Goal: Contribute content: Contribute content

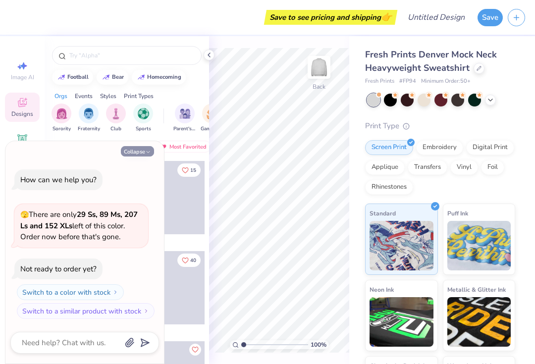
click at [131, 148] on button "Collapse" at bounding box center [137, 151] width 33 height 10
type textarea "x"
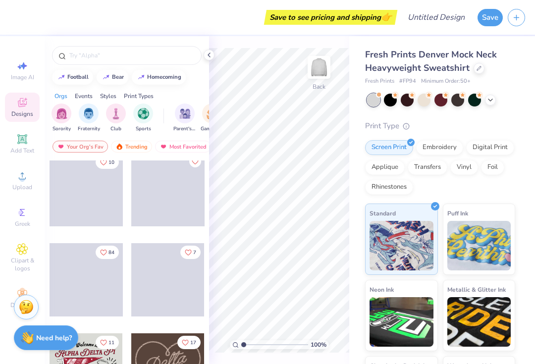
scroll to position [188, 0]
click at [17, 218] on icon at bounding box center [22, 212] width 12 height 12
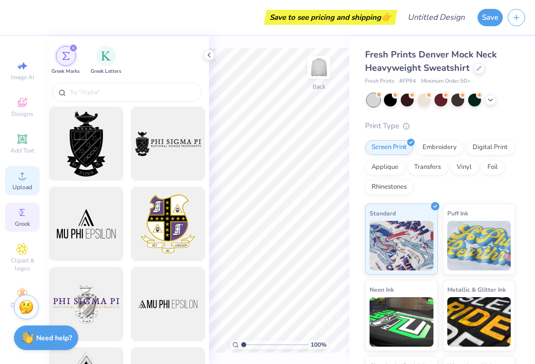
click at [17, 181] on icon at bounding box center [22, 176] width 12 height 12
click at [19, 145] on icon at bounding box center [22, 139] width 12 height 12
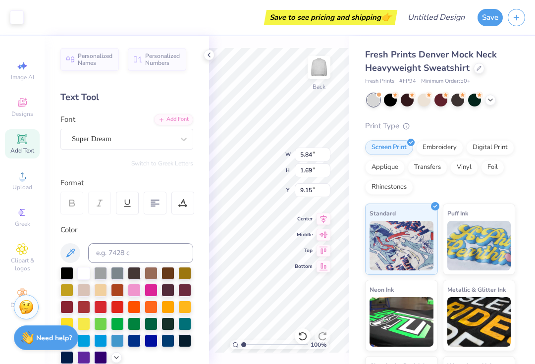
click at [20, 152] on span "Add Text" at bounding box center [22, 151] width 24 height 8
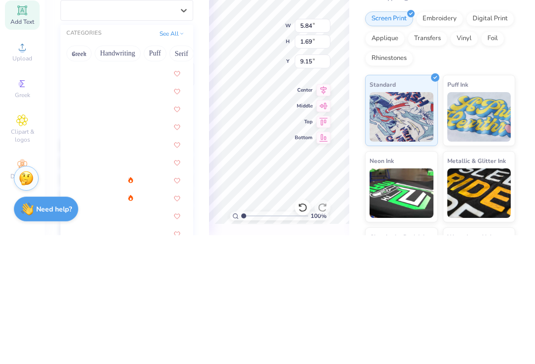
scroll to position [1257, 0]
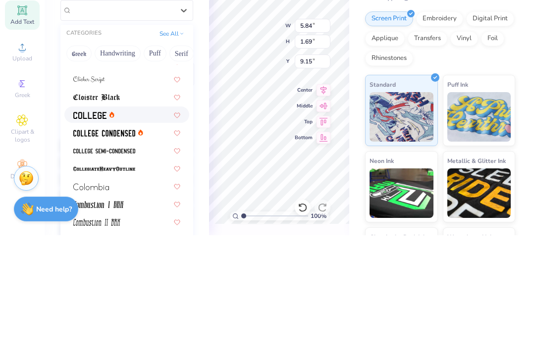
click at [86, 241] on img at bounding box center [89, 244] width 33 height 7
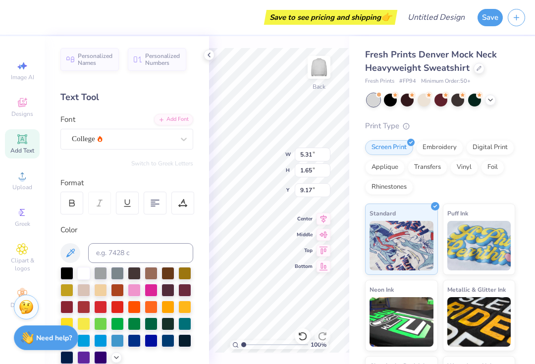
type input "5.31"
type input "1.65"
type input "9.17"
click at [300, 334] on icon at bounding box center [300, 334] width 2 height 2
type input "5.84"
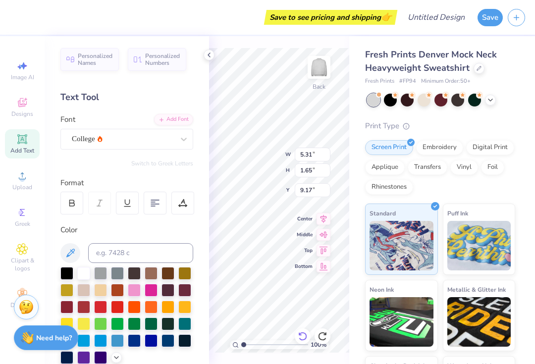
type input "1.69"
type input "9.15"
click at [301, 334] on icon at bounding box center [303, 336] width 10 height 10
click at [303, 333] on icon at bounding box center [303, 336] width 10 height 10
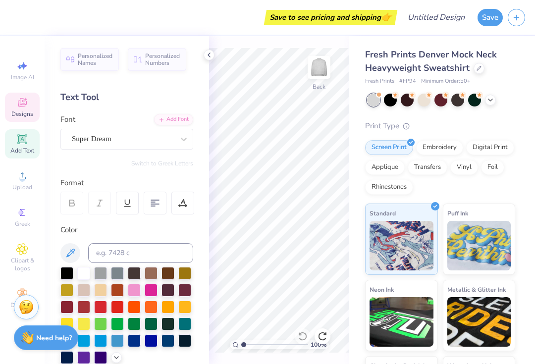
click at [16, 105] on icon at bounding box center [22, 103] width 12 height 12
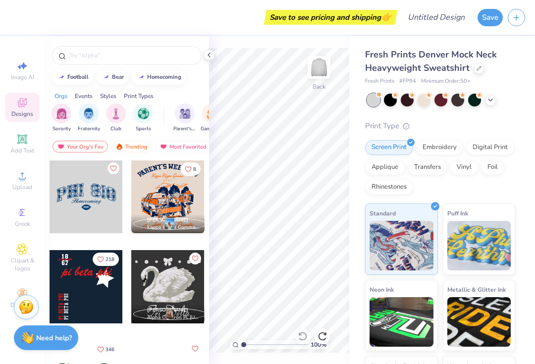
scroll to position [633, 0]
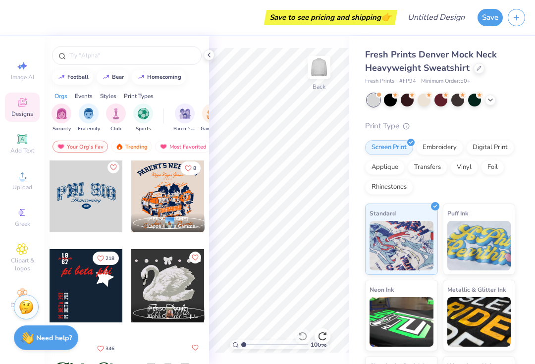
click at [73, 194] on div at bounding box center [86, 195] width 73 height 73
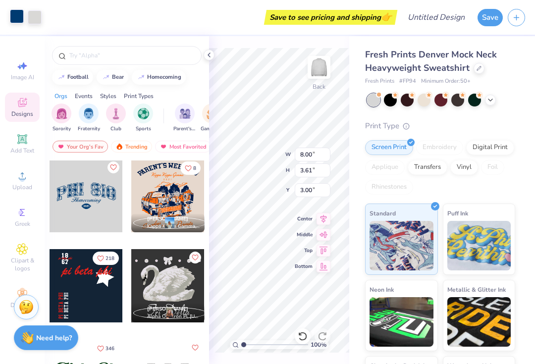
click at [15, 11] on div at bounding box center [17, 16] width 14 height 14
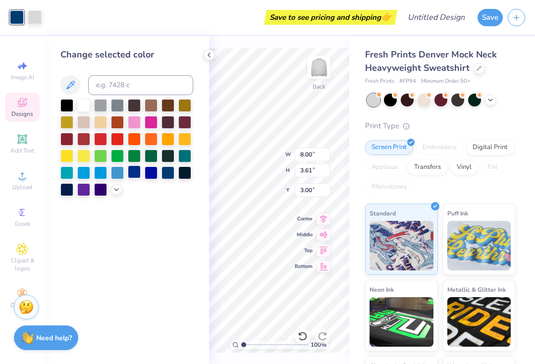
click at [131, 178] on div at bounding box center [134, 171] width 13 height 13
click at [148, 119] on div at bounding box center [151, 121] width 13 height 13
click at [133, 175] on div at bounding box center [134, 171] width 13 height 13
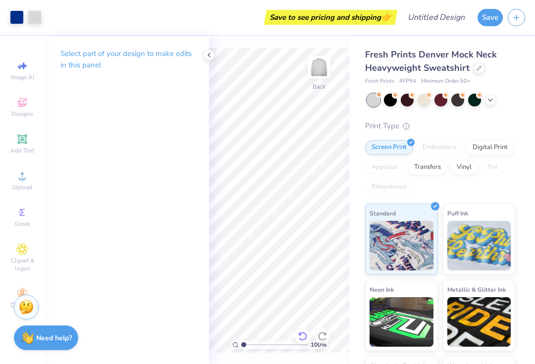
click at [302, 334] on icon at bounding box center [303, 336] width 10 height 10
click at [300, 333] on icon at bounding box center [302, 336] width 8 height 9
click at [304, 333] on icon at bounding box center [302, 336] width 8 height 9
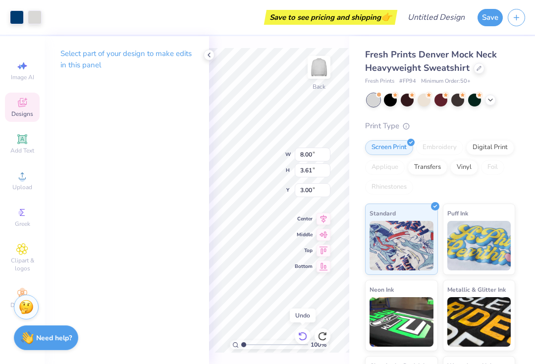
click at [302, 332] on icon at bounding box center [303, 336] width 10 height 10
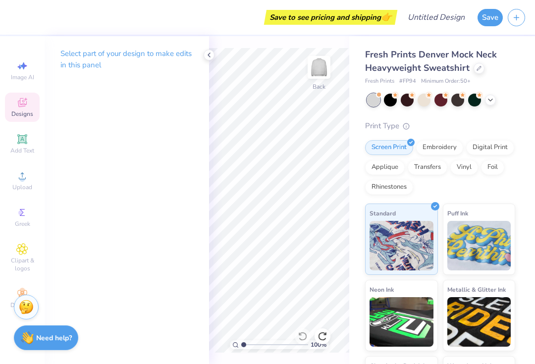
click at [22, 116] on span "Designs" at bounding box center [22, 114] width 22 height 8
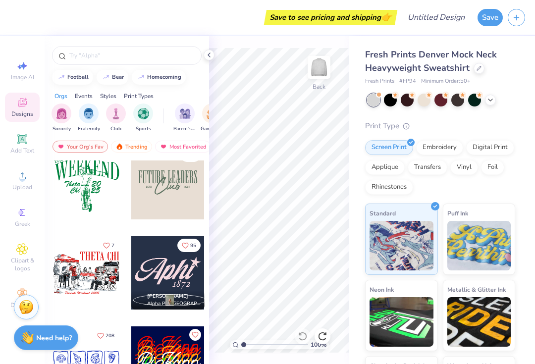
scroll to position [2263, 0]
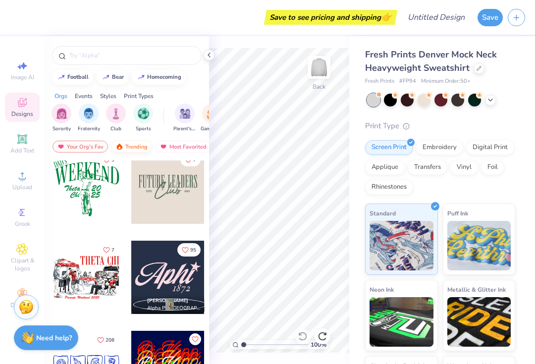
click at [125, 144] on div "Trending" at bounding box center [131, 147] width 41 height 12
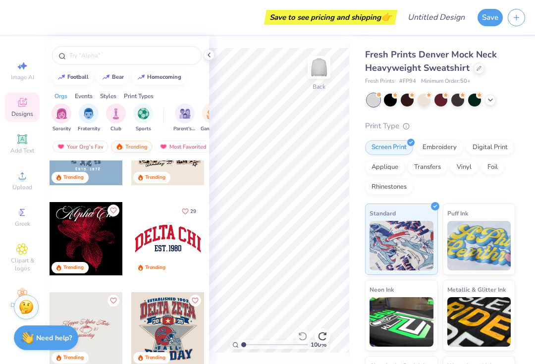
scroll to position [966, 0]
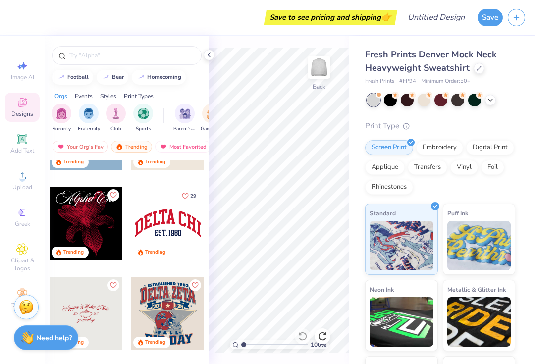
click at [148, 225] on div at bounding box center [167, 223] width 73 height 73
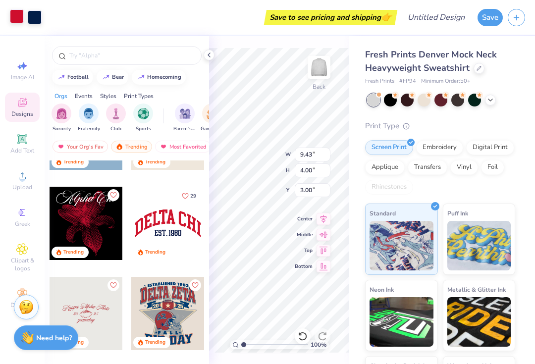
click at [22, 18] on div at bounding box center [17, 16] width 14 height 14
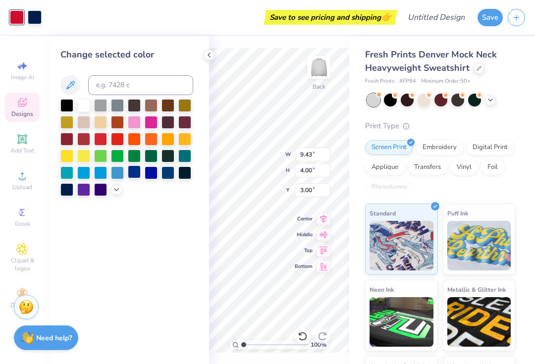
click at [134, 175] on div at bounding box center [134, 171] width 13 height 13
click at [36, 18] on div at bounding box center [35, 16] width 14 height 14
click at [204, 57] on div at bounding box center [209, 55] width 11 height 11
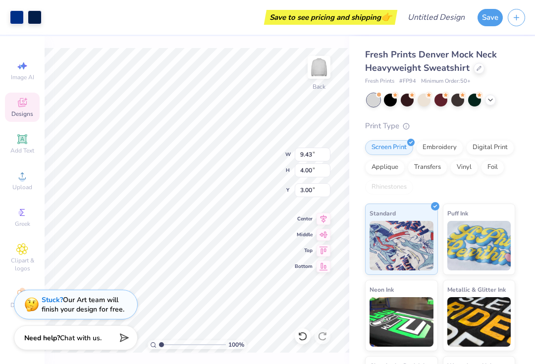
type input "12.09"
type input "5.13"
type input "4.04"
type input "13.85"
type input "5.88"
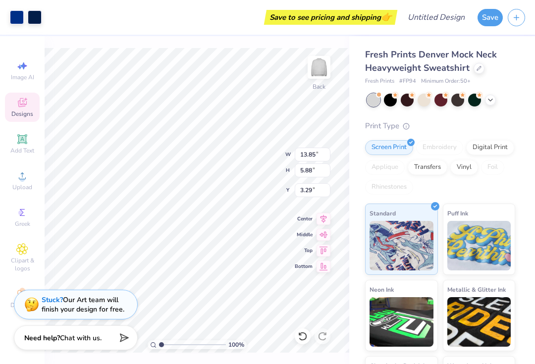
type input "3.00"
type input "14.63"
type input "6.21"
type input "3.00"
type input "1.22368229785212"
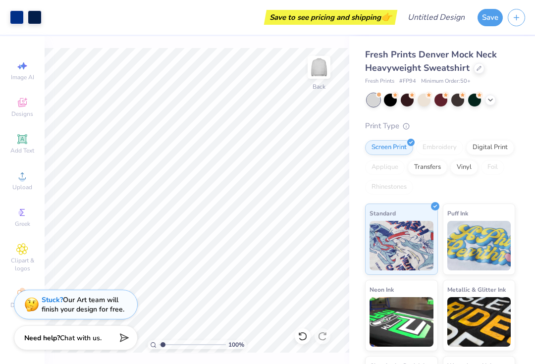
type textarea "x"
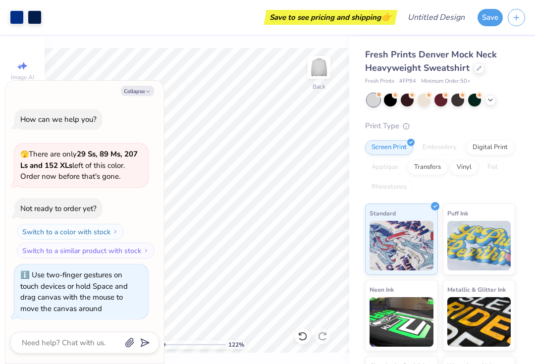
type input "1.38660751922494"
type textarea "x"
type input "1.42143331559614"
type textarea "x"
type input "1.18442569574848"
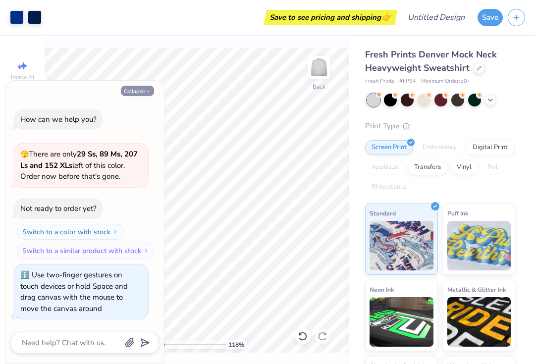
click at [136, 96] on button "Collapse" at bounding box center [137, 91] width 33 height 10
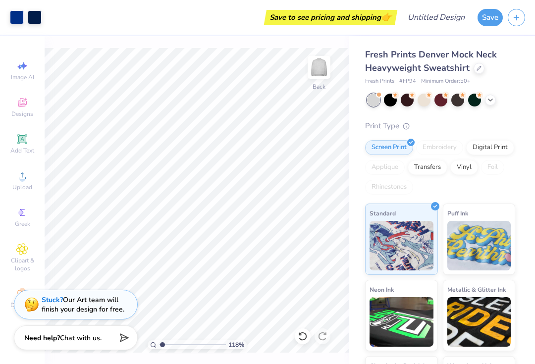
type textarea "x"
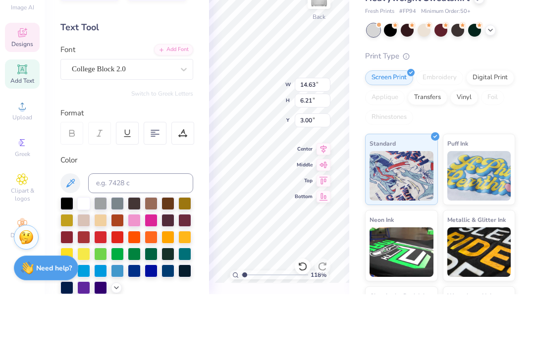
scroll to position [0, 0]
type textarea "D"
type textarea "SENIORS"
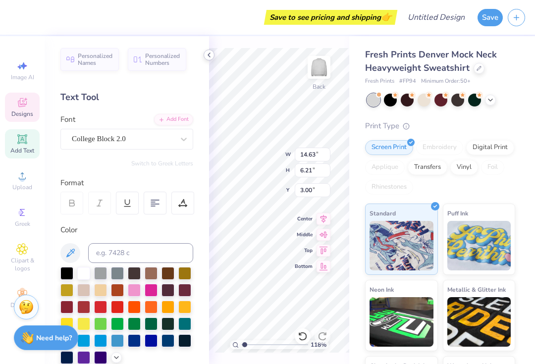
click at [211, 57] on icon at bounding box center [209, 55] width 8 height 8
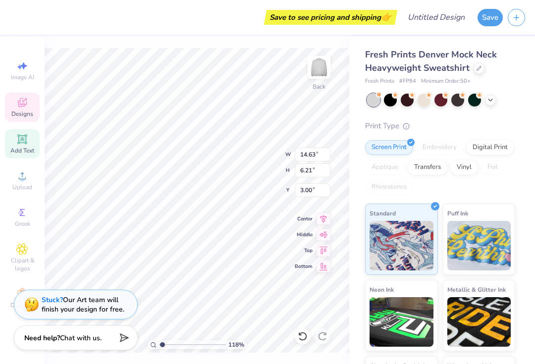
type input "12.73"
type input "5.47"
type input "3.37"
type input "5.89"
type input "1.40"
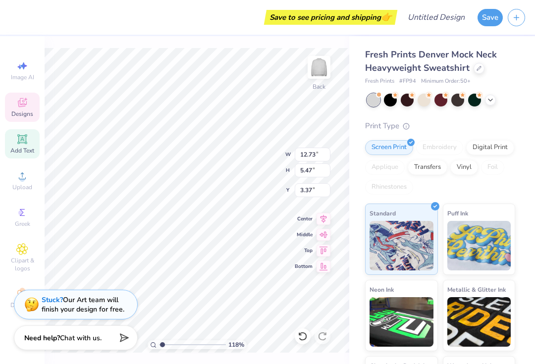
type input "7.51"
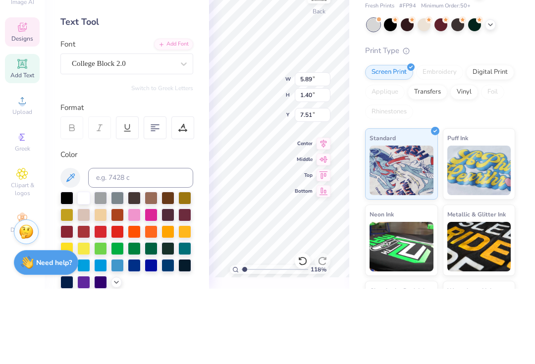
scroll to position [0, 0]
type textarea "e"
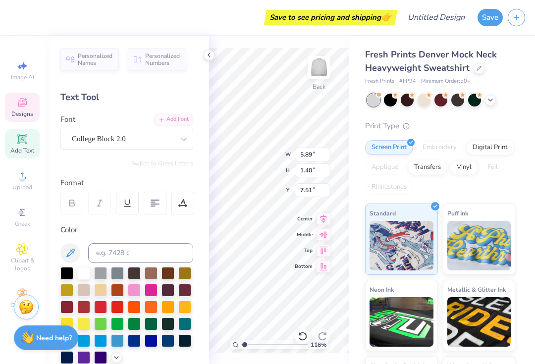
type textarea "2026"
click at [203, 58] on div "Personalized Names Personalized Numbers Text Tool Add Font Font College Block 2…" at bounding box center [127, 200] width 164 height 328
click at [209, 55] on icon at bounding box center [209, 55] width 8 height 8
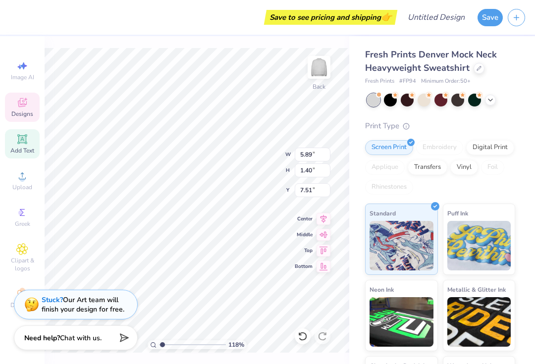
type input "3.05"
type input "7.42"
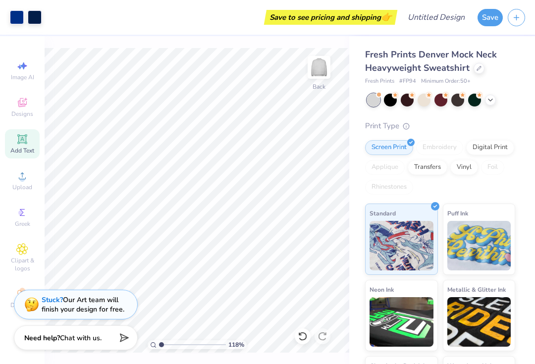
type input "1"
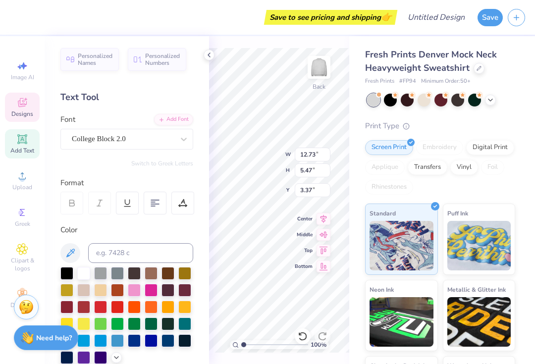
click at [71, 201] on icon at bounding box center [71, 203] width 9 height 9
click at [79, 206] on div at bounding box center [71, 203] width 23 height 23
click at [126, 207] on div at bounding box center [127, 203] width 23 height 23
click at [127, 206] on line at bounding box center [127, 206] width 6 height 0
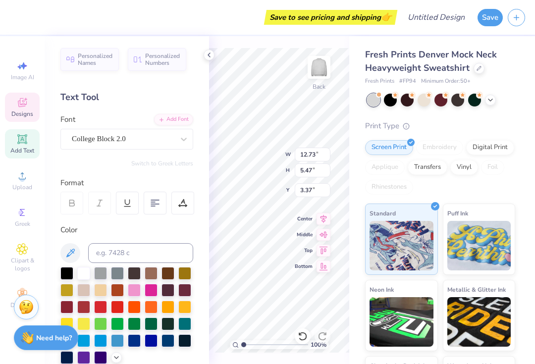
click at [73, 201] on icon at bounding box center [71, 203] width 9 height 9
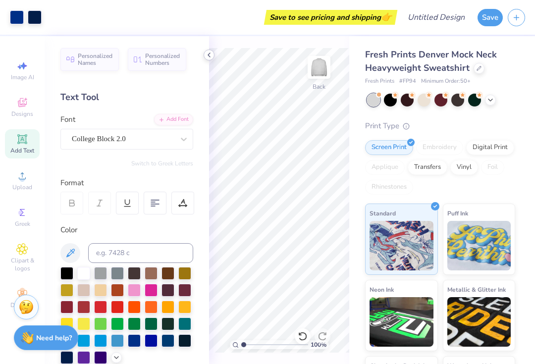
click at [206, 53] on icon at bounding box center [209, 55] width 8 height 8
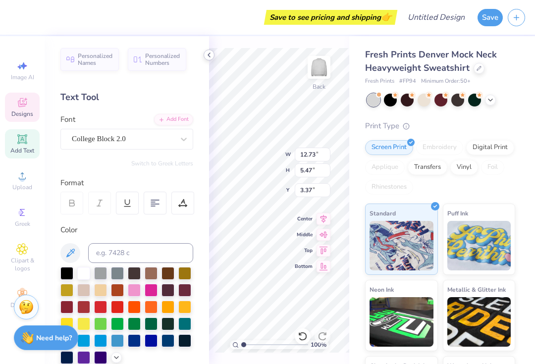
type input "14.15"
type input "6.08"
type input "2.76"
click at [268, 44] on div "100 % Back W 14.15 14.15 " H 6.08 6.08 " Y 2.76 2.76 " Center Middle Top Bottom" at bounding box center [279, 200] width 140 height 328
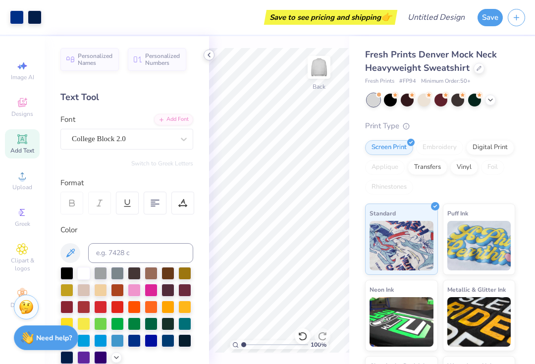
click at [214, 56] on div at bounding box center [209, 55] width 11 height 11
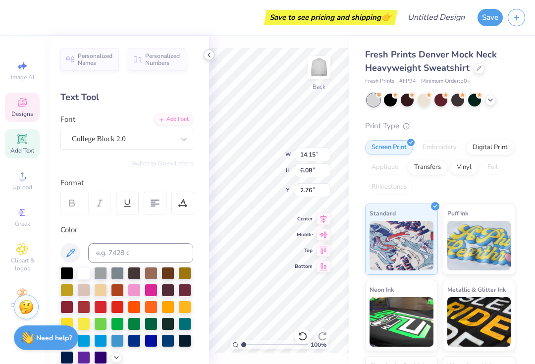
type input "2.74"
click at [205, 51] on icon at bounding box center [209, 55] width 8 height 8
click at [206, 59] on div at bounding box center [209, 55] width 11 height 11
type input "1"
click at [205, 55] on icon at bounding box center [209, 55] width 8 height 8
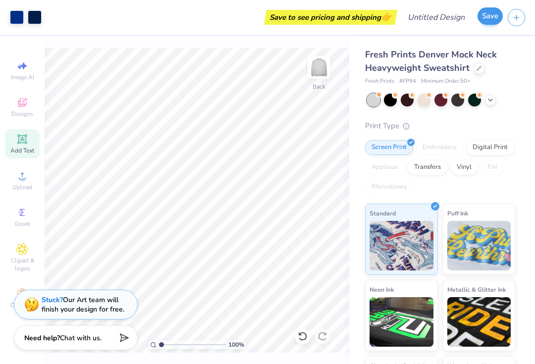
click at [488, 16] on button "Save" at bounding box center [489, 15] width 25 height 17
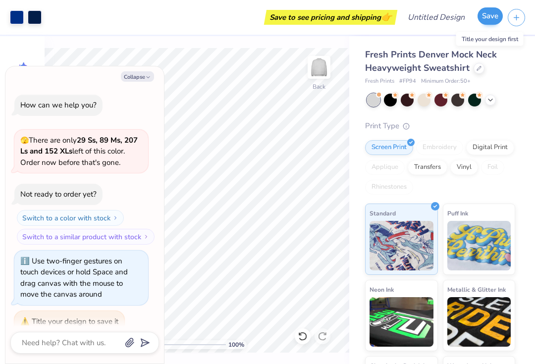
scroll to position [10, 0]
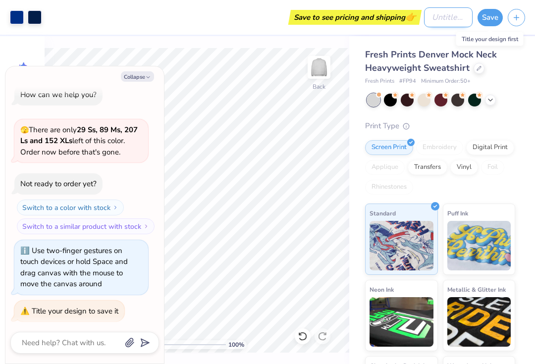
click at [448, 15] on input "Design Title" at bounding box center [448, 17] width 49 height 20
type textarea "x"
type input "P"
type textarea "x"
type input "Pa"
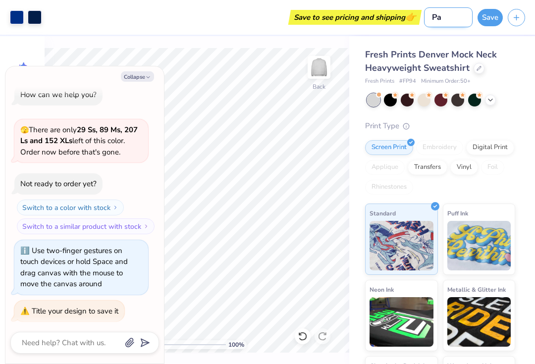
type textarea "x"
type input "Par"
type textarea "x"
type input "Park"
type textarea "x"
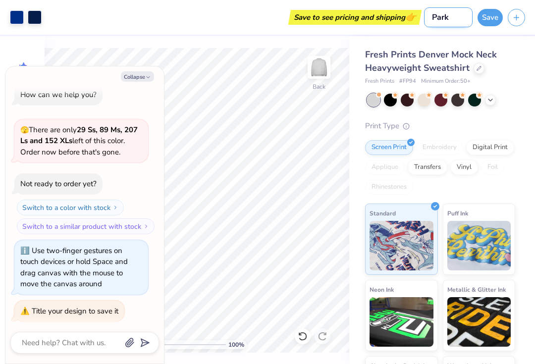
type input "Parke"
type textarea "x"
type input "Parke"
type textarea "x"
type input "Parke m"
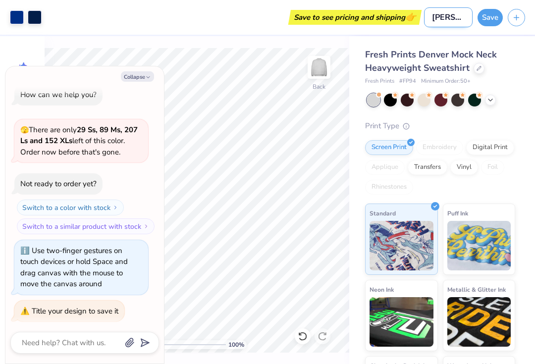
type textarea "x"
type input "Parke mo"
type textarea "x"
type input "Parke moc"
type textarea "x"
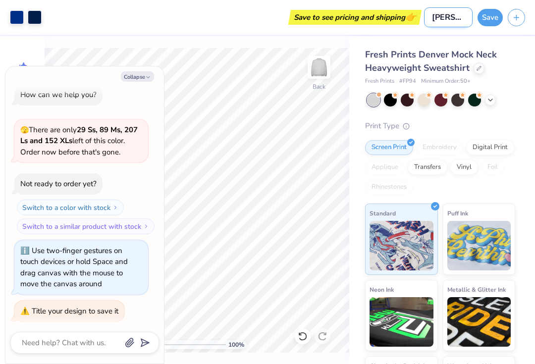
type input "Parke mock"
type textarea "x"
type input "Parke mock"
click at [491, 22] on button "Save" at bounding box center [489, 15] width 25 height 17
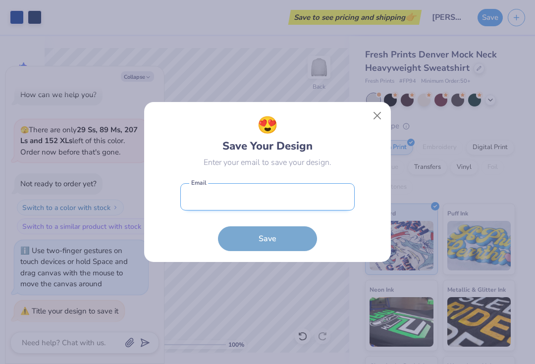
click at [319, 191] on input "email" at bounding box center [267, 196] width 174 height 27
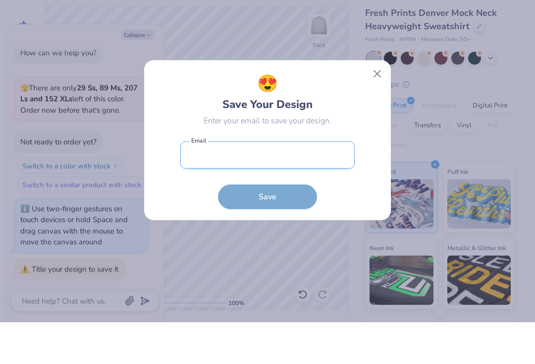
type textarea "x"
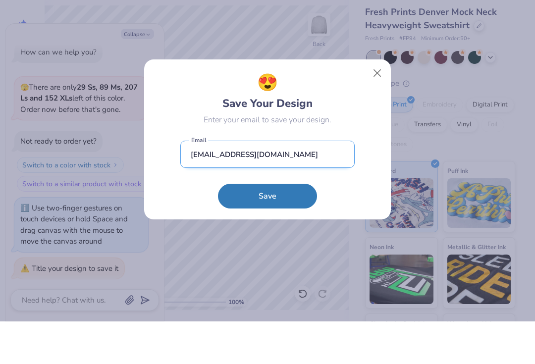
type input "[EMAIL_ADDRESS][DOMAIN_NAME]"
type textarea "x"
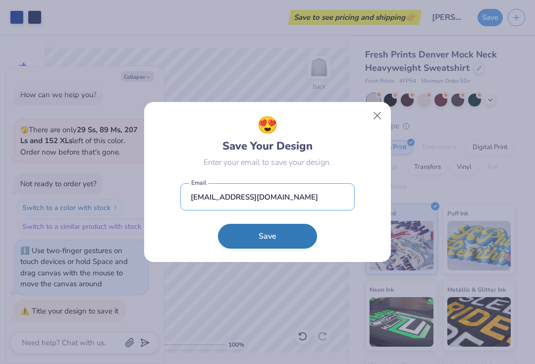
type input "[EMAIL_ADDRESS][DOMAIN_NAME]"
click at [287, 239] on button "Save" at bounding box center [267, 236] width 99 height 25
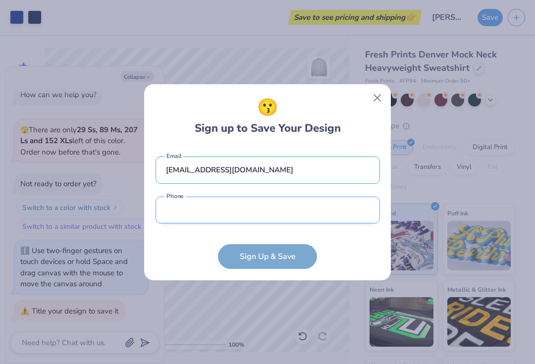
click at [334, 213] on input "tel" at bounding box center [267, 210] width 224 height 27
click at [186, 221] on input "tel" at bounding box center [267, 210] width 224 height 27
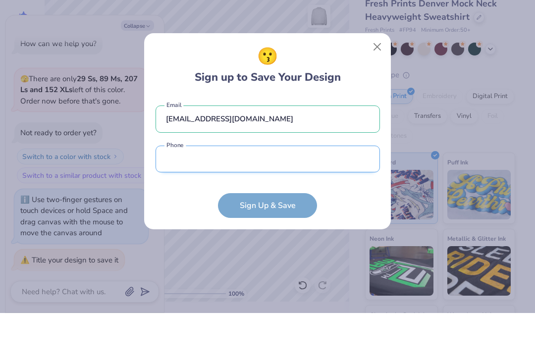
type textarea "x"
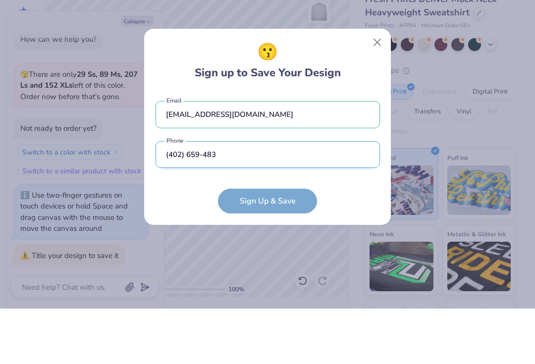
type input "(402) 659-4837"
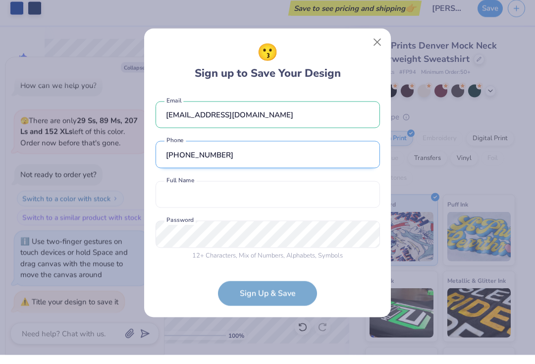
type textarea "x"
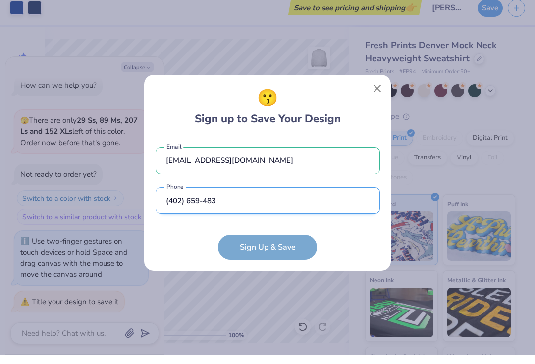
type input "(402) 659-483"
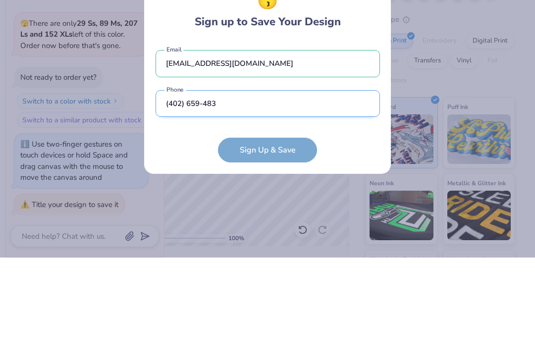
type textarea "x"
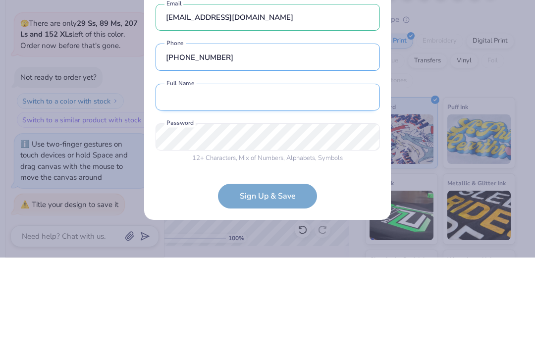
type input "(402) 659-4837"
click at [308, 190] on input "text" at bounding box center [267, 203] width 224 height 27
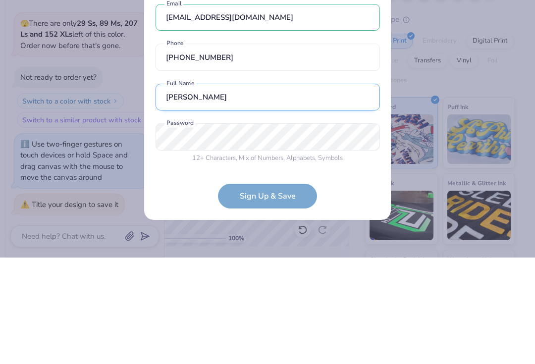
type input "[PERSON_NAME]"
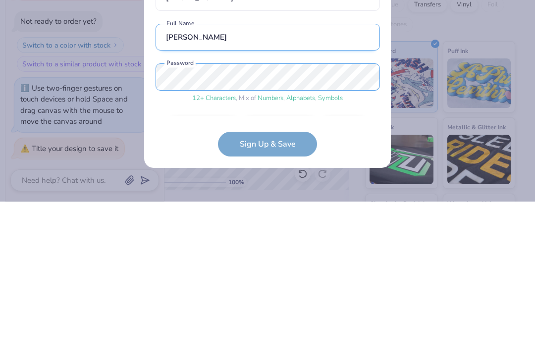
scroll to position [29, 0]
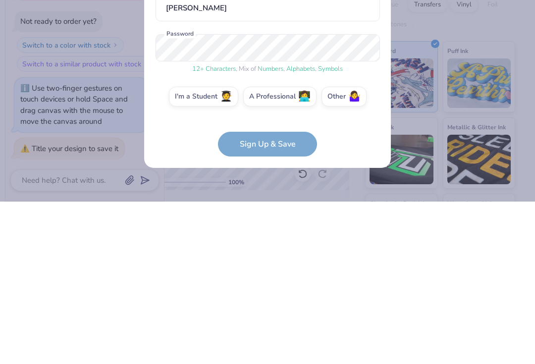
click at [242, 148] on form "camrynveldhuis@gmail.com Email (402) 659-4837 Phone Camryn Veldhuis Full Name 1…" at bounding box center [267, 208] width 224 height 223
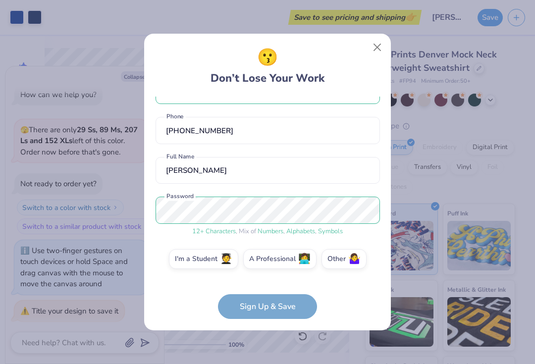
click at [282, 309] on form "camrynveldhuis@gmail.com Email (402) 659-4837 Phone Camryn Veldhuis Full Name 1…" at bounding box center [267, 208] width 224 height 223
click at [280, 307] on form "camrynveldhuis@gmail.com Email (402) 659-4837 Phone Camryn Veldhuis Full Name 1…" at bounding box center [267, 208] width 224 height 223
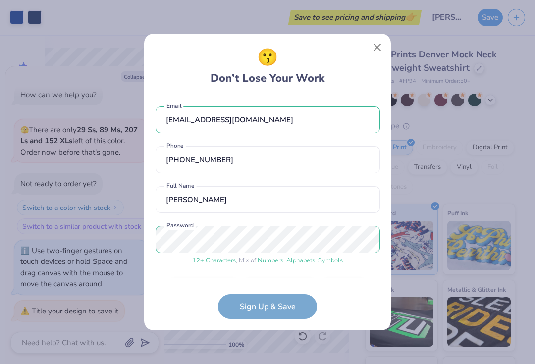
scroll to position [0, 0]
click at [273, 302] on form "camrynveldhuis@gmail.com Email (402) 659-4837 Phone Camryn Veldhuis Full Name 1…" at bounding box center [267, 208] width 224 height 223
click at [283, 307] on form "camrynveldhuis@gmail.com Email (402) 659-4837 Phone Camryn Veldhuis Full Name 1…" at bounding box center [267, 208] width 224 height 223
click at [287, 308] on form "camrynveldhuis@gmail.com Email (402) 659-4837 Phone Camryn Veldhuis Full Name 1…" at bounding box center [267, 208] width 224 height 223
click at [292, 307] on form "camrynveldhuis@gmail.com Email (402) 659-4837 Phone Camryn Veldhuis Full Name 1…" at bounding box center [267, 208] width 224 height 223
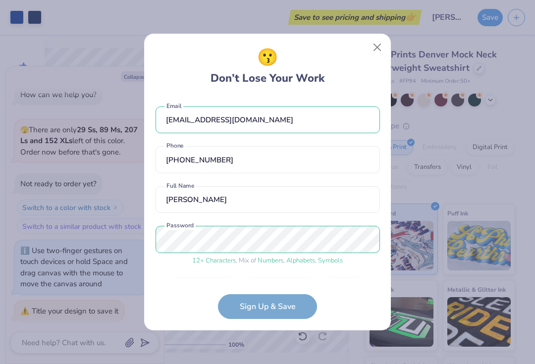
click at [286, 305] on form "camrynveldhuis@gmail.com Email (402) 659-4837 Phone Camryn Veldhuis Full Name 1…" at bounding box center [267, 208] width 224 height 223
click at [287, 300] on form "camrynveldhuis@gmail.com Email (402) 659-4837 Phone Camryn Veldhuis Full Name 1…" at bounding box center [267, 208] width 224 height 223
click at [287, 291] on form "camrynveldhuis@gmail.com Email (402) 659-4837 Phone Camryn Veldhuis Full Name 1…" at bounding box center [267, 208] width 224 height 223
click at [286, 290] on form "camrynveldhuis@gmail.com Email (402) 659-4837 Phone Camryn Veldhuis Full Name 1…" at bounding box center [267, 208] width 224 height 223
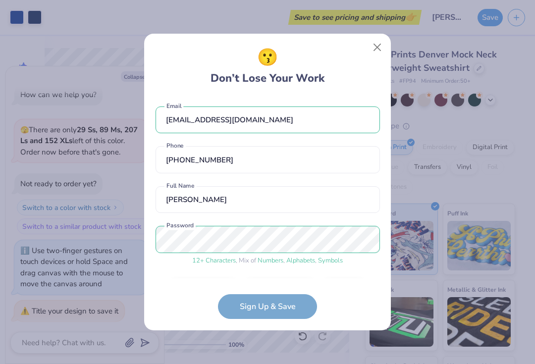
click at [284, 309] on form "camrynveldhuis@gmail.com Email (402) 659-4837 Phone Camryn Veldhuis Full Name 1…" at bounding box center [267, 208] width 224 height 223
click at [288, 306] on form "camrynveldhuis@gmail.com Email (402) 659-4837 Phone Camryn Veldhuis Full Name 1…" at bounding box center [267, 208] width 224 height 223
click at [282, 303] on form "camrynveldhuis@gmail.com Email (402) 659-4837 Phone Camryn Veldhuis Full Name 1…" at bounding box center [267, 208] width 224 height 223
click at [289, 291] on form "camrynveldhuis@gmail.com Email (402) 659-4837 Phone Camryn Veldhuis Full Name 1…" at bounding box center [267, 208] width 224 height 223
click at [296, 301] on form "camrynveldhuis@gmail.com Email (402) 659-4837 Phone Camryn Veldhuis Full Name 1…" at bounding box center [267, 208] width 224 height 223
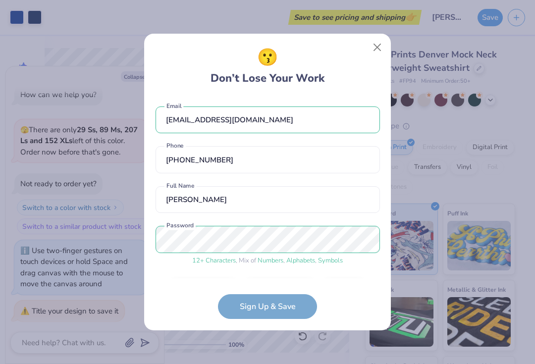
click at [303, 297] on form "camrynveldhuis@gmail.com Email (402) 659-4837 Phone Camryn Veldhuis Full Name 1…" at bounding box center [267, 208] width 224 height 223
click at [379, 49] on button "Close" at bounding box center [377, 47] width 19 height 19
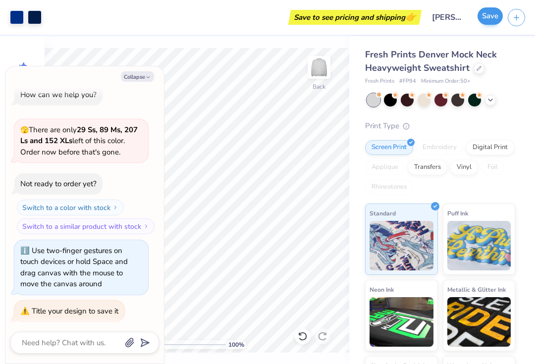
click at [488, 14] on button "Save" at bounding box center [489, 15] width 25 height 17
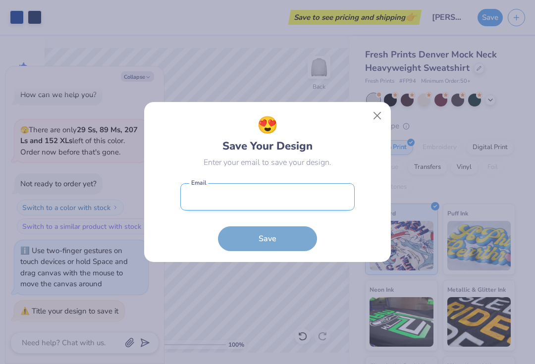
click at [291, 204] on input "email" at bounding box center [267, 196] width 174 height 27
type textarea "x"
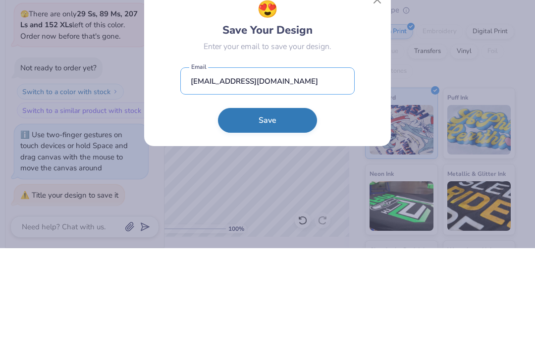
type input "[EMAIL_ADDRESS][DOMAIN_NAME]"
click at [291, 224] on button "Save" at bounding box center [267, 236] width 99 height 25
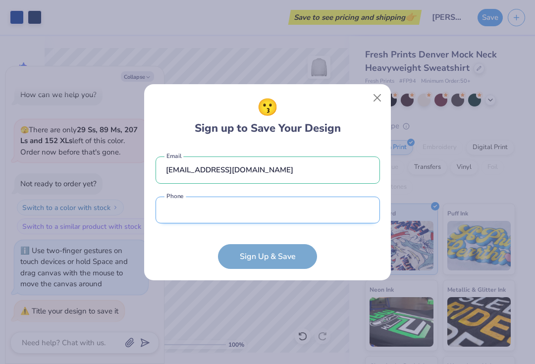
click at [291, 217] on input "tel" at bounding box center [267, 210] width 224 height 27
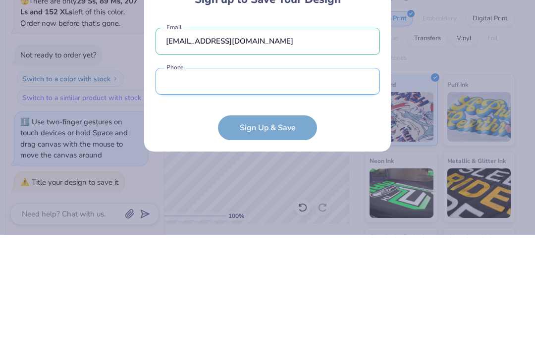
type textarea "x"
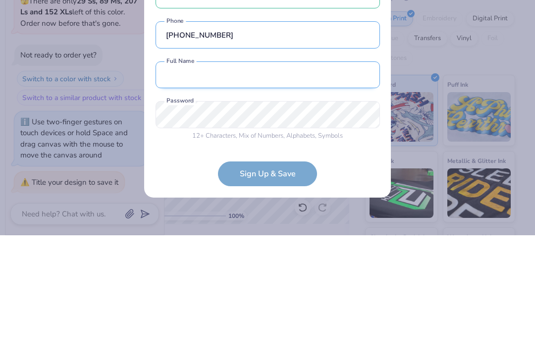
type input "(402) 659-4837"
click at [304, 190] on input "text" at bounding box center [267, 203] width 224 height 27
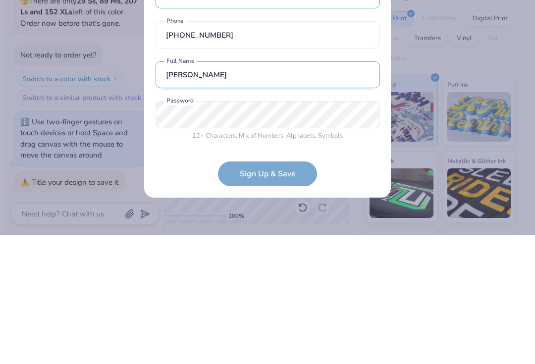
type input "[PERSON_NAME]"
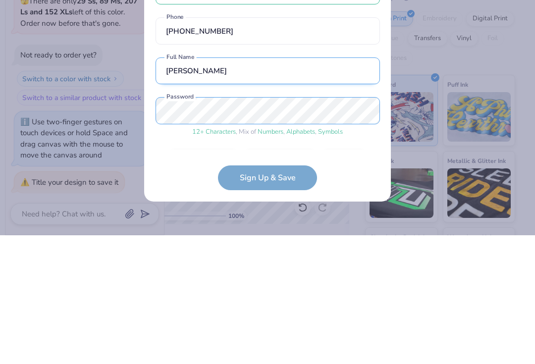
scroll to position [29, 0]
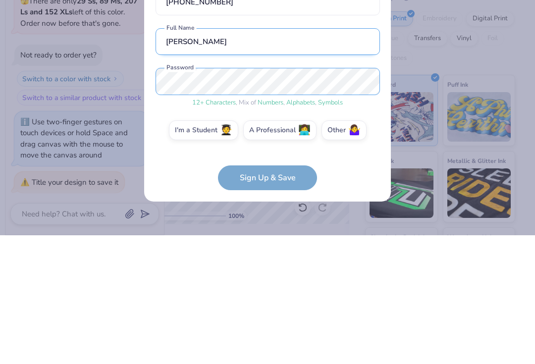
type textarea "x"
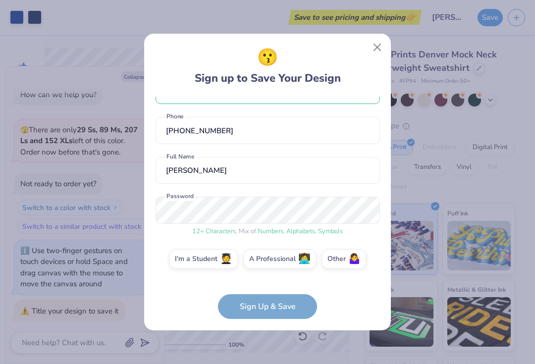
click at [284, 306] on form "camrynveldhuis@gmail.com Email (402) 659-4837 Phone Camryn Veldhuis Full Name 1…" at bounding box center [267, 208] width 224 height 223
click at [274, 308] on form "camrynveldhuis@gmail.com Email (402) 659-4837 Phone Camryn Veldhuis Full Name 1…" at bounding box center [267, 208] width 224 height 223
click at [280, 304] on form "camrynveldhuis@gmail.com Email (402) 659-4837 Phone Camryn Veldhuis Full Name 1…" at bounding box center [267, 208] width 224 height 223
click at [286, 312] on form "camrynveldhuis@gmail.com Email (402) 659-4837 Phone Camryn Veldhuis Full Name 1…" at bounding box center [267, 208] width 224 height 223
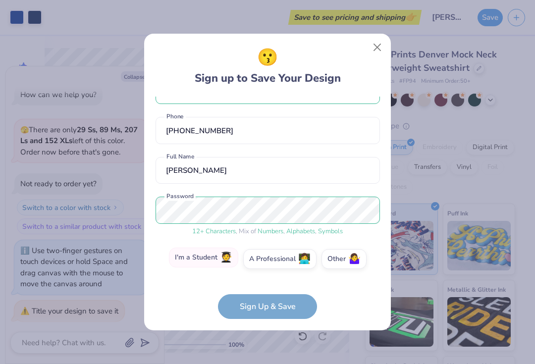
click at [196, 261] on label "I'm a Student 🧑‍🎓" at bounding box center [203, 258] width 69 height 20
click at [264, 288] on input "I'm a Student 🧑‍🎓" at bounding box center [267, 291] width 6 height 6
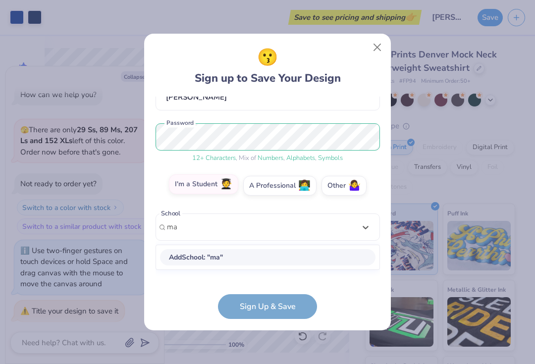
scroll to position [102, 0]
type input "marian"
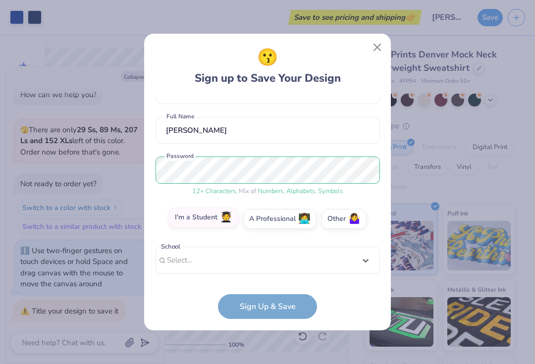
scroll to position [69, 0]
click at [352, 223] on span "🤷‍♀️" at bounding box center [354, 217] width 12 height 11
click at [271, 288] on input "Other 🤷‍♀️" at bounding box center [267, 291] width 6 height 6
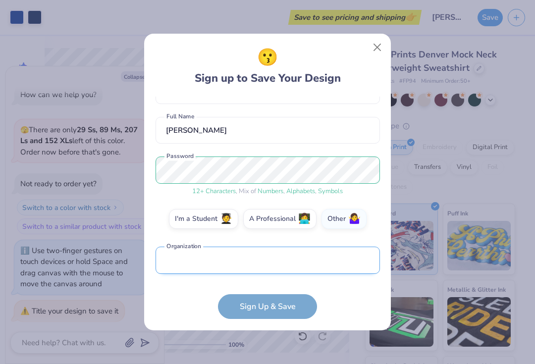
click at [334, 263] on input "text" at bounding box center [267, 260] width 224 height 27
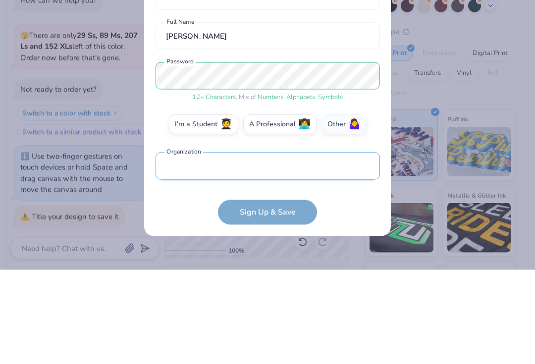
type textarea "x"
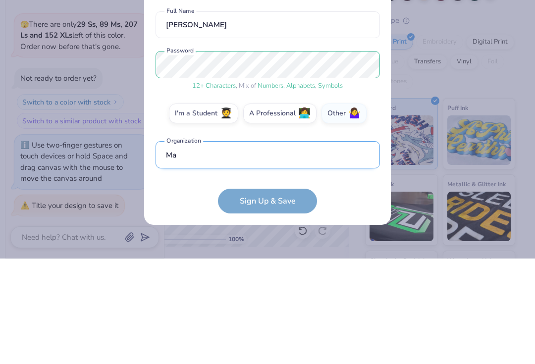
scroll to position [128, 0]
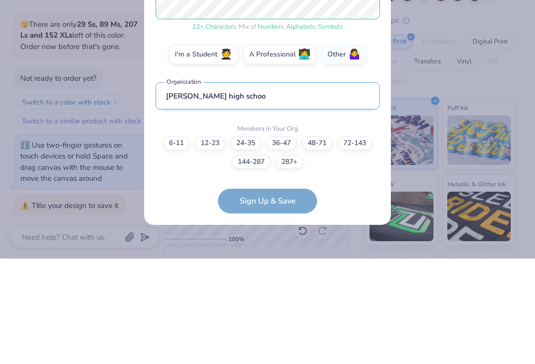
type input "[PERSON_NAME][GEOGRAPHIC_DATA]"
type textarea "x"
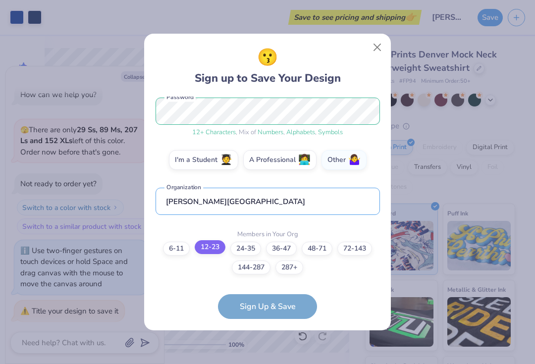
type input "[PERSON_NAME][GEOGRAPHIC_DATA]"
click at [206, 250] on label "12-23" at bounding box center [210, 247] width 31 height 14
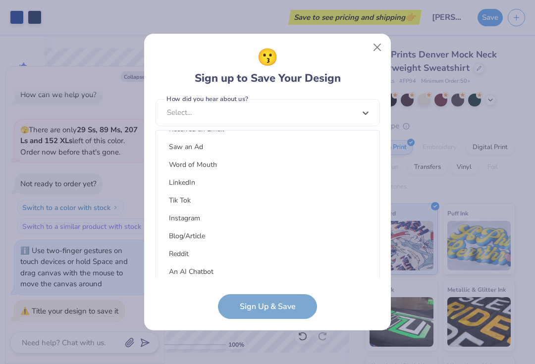
scroll to position [114, 0]
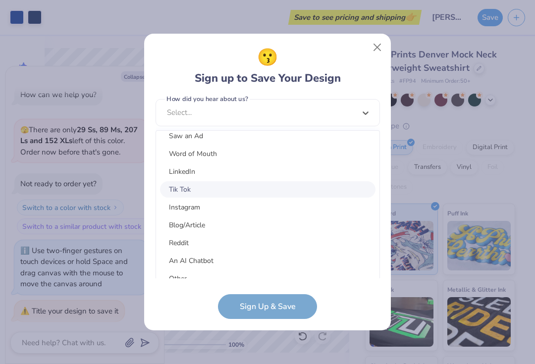
click at [181, 195] on div "Tik Tok" at bounding box center [267, 189] width 215 height 16
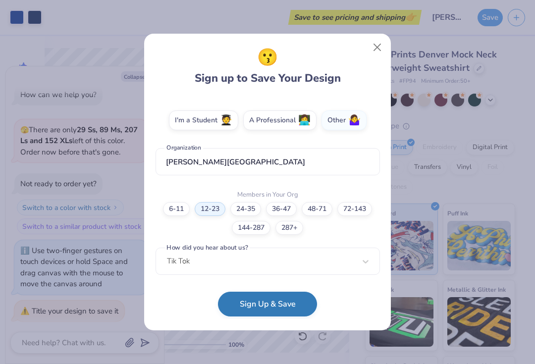
click at [242, 308] on button "Sign Up & Save" at bounding box center [267, 304] width 99 height 25
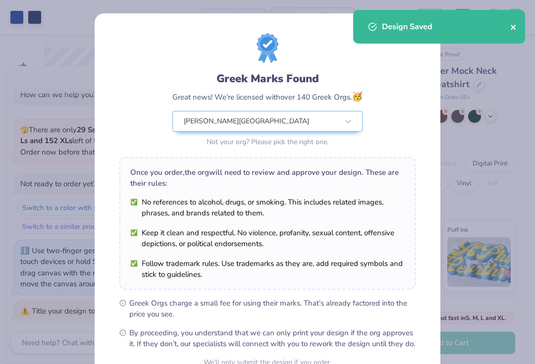
click at [516, 24] on icon "close" at bounding box center [513, 27] width 7 height 8
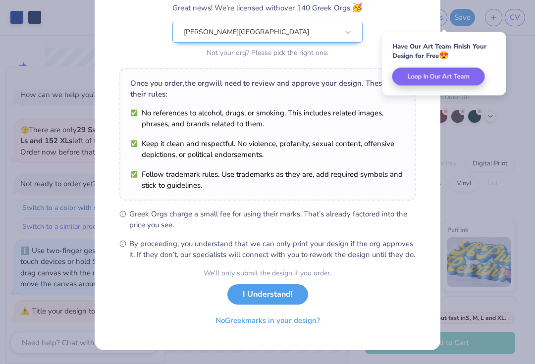
scroll to position [100, 0]
click at [286, 293] on button "I Understand!" at bounding box center [267, 292] width 81 height 20
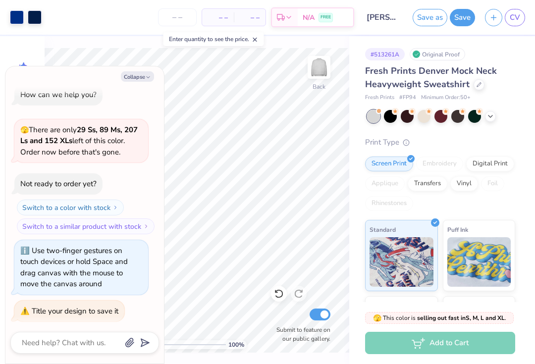
type textarea "x"
click at [181, 14] on input "number" at bounding box center [177, 17] width 39 height 18
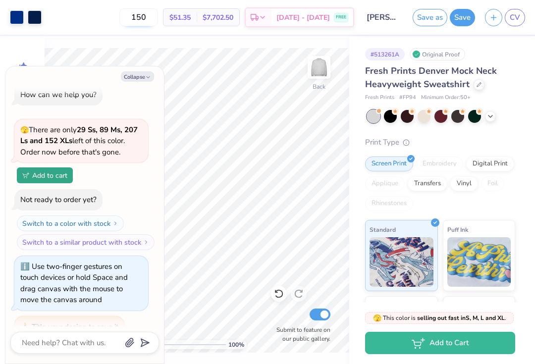
type input "150"
click at [462, 15] on button "Save" at bounding box center [462, 15] width 25 height 17
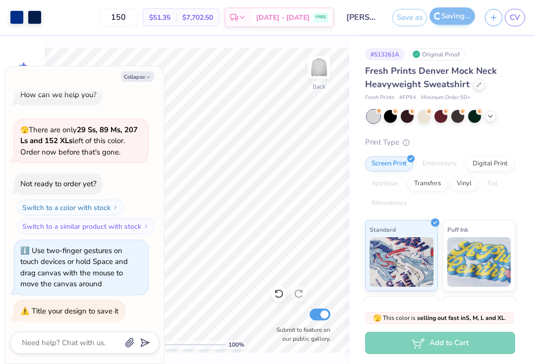
type textarea "x"
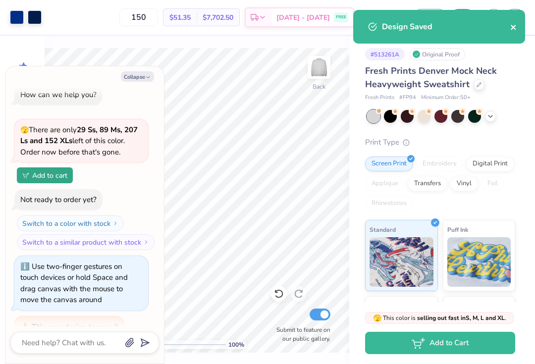
click at [513, 28] on icon "close" at bounding box center [512, 27] width 5 height 5
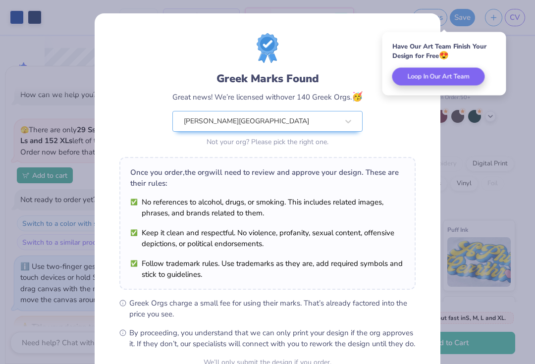
click at [63, 124] on div "Greek Marks Found Great news! We’re licensed with over 140 Greek Orgs. 🥳 Marian…" at bounding box center [267, 182] width 535 height 364
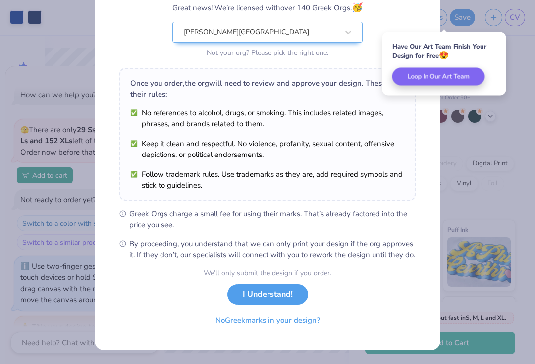
scroll to position [100, 0]
click at [244, 297] on button "I Understand!" at bounding box center [267, 292] width 81 height 20
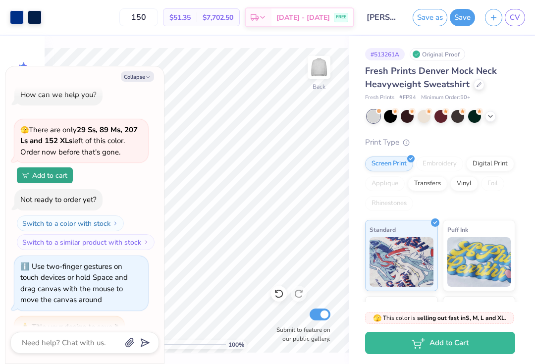
scroll to position [0, 0]
click at [493, 16] on line "button" at bounding box center [493, 16] width 5 height 0
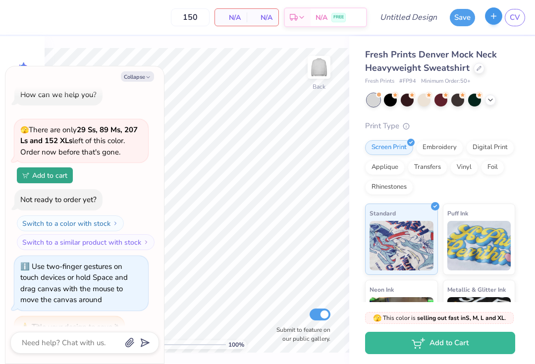
type textarea "x"
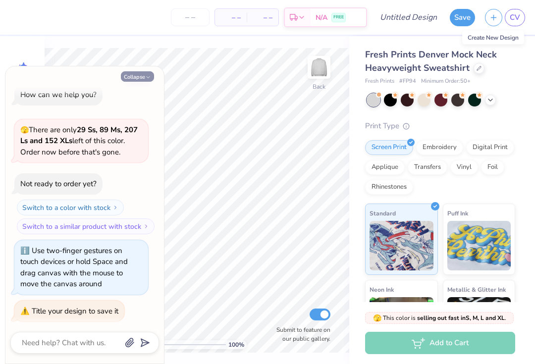
click at [143, 79] on button "Collapse" at bounding box center [137, 76] width 33 height 10
type textarea "x"
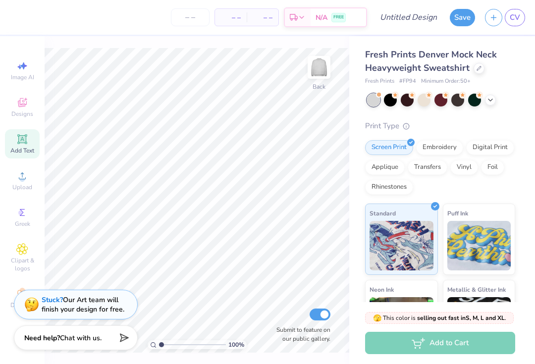
click at [19, 17] on div "– – Per Item – – Total Est. Delivery N/A FREE" at bounding box center [191, 17] width 352 height 35
click at [21, 112] on span "Designs" at bounding box center [22, 114] width 22 height 8
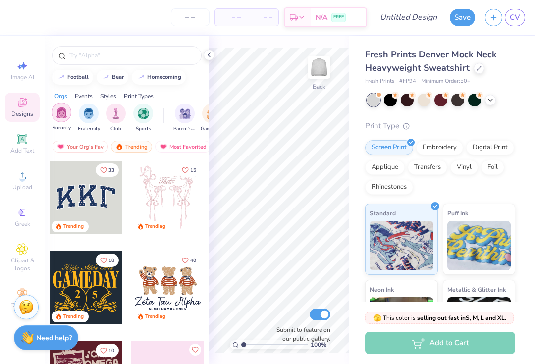
click at [59, 118] on img "filter for Sorority" at bounding box center [61, 112] width 11 height 11
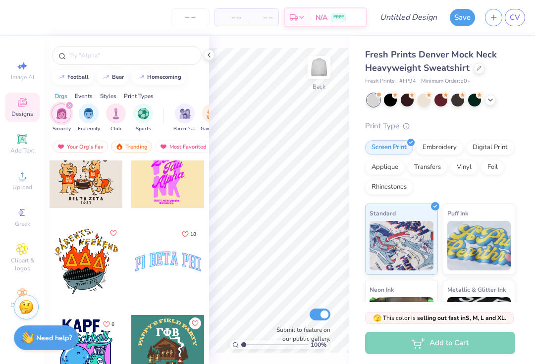
scroll to position [8769, 0]
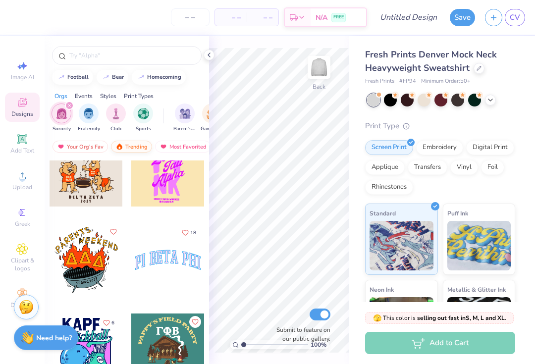
click at [131, 144] on div "Trending" at bounding box center [131, 147] width 41 height 12
click at [135, 145] on div "Trending" at bounding box center [131, 147] width 41 height 12
click at [67, 107] on icon "filter for Sorority" at bounding box center [69, 105] width 4 height 4
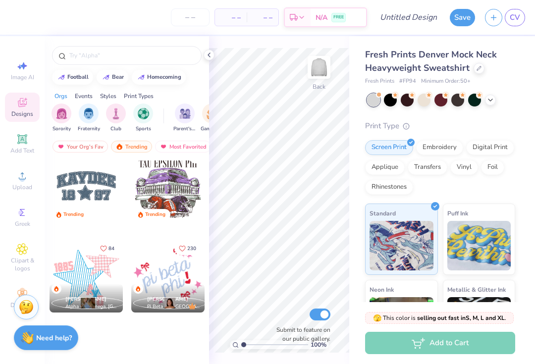
scroll to position [1183, 0]
click at [136, 151] on div "Trending" at bounding box center [131, 147] width 41 height 12
click at [130, 151] on div "Trending" at bounding box center [131, 147] width 41 height 12
click at [115, 151] on div "Most Favorited" at bounding box center [125, 147] width 56 height 12
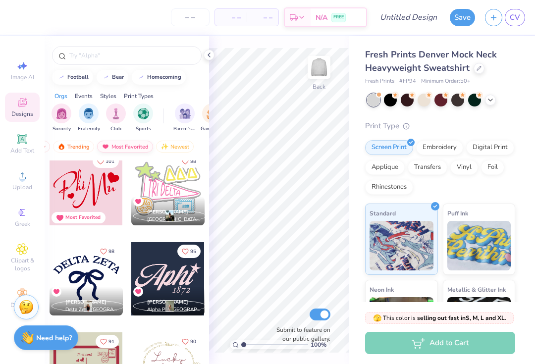
scroll to position [1229, 0]
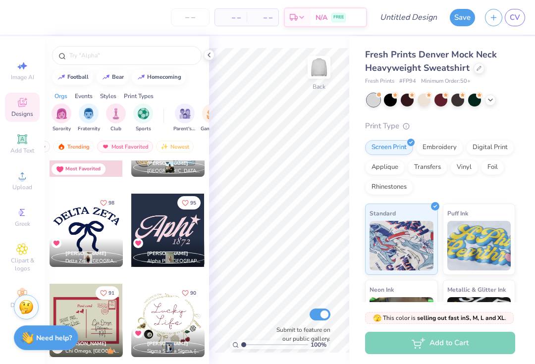
click at [181, 227] on div at bounding box center [167, 230] width 73 height 73
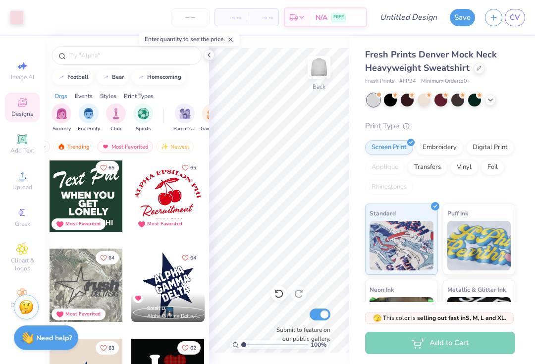
scroll to position [2618, 0]
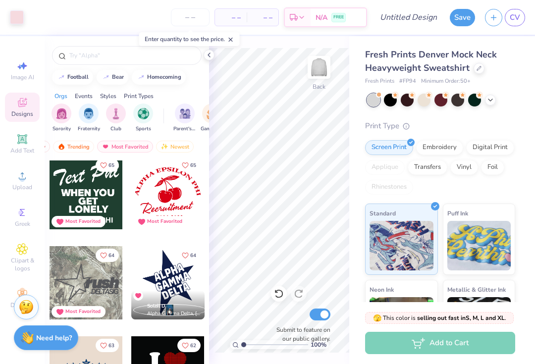
click at [103, 288] on div at bounding box center [86, 282] width 73 height 73
click at [277, 293] on icon at bounding box center [279, 294] width 10 height 10
type input "6.99"
type input "3.52"
click at [278, 293] on icon at bounding box center [279, 294] width 10 height 10
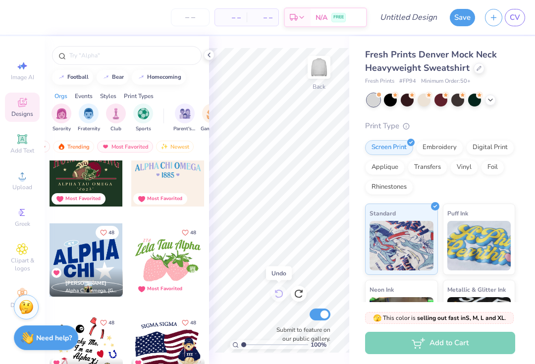
scroll to position [4082, 0]
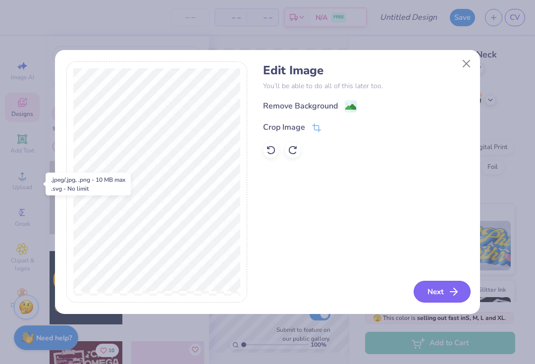
click at [453, 293] on icon "button" at bounding box center [454, 292] width 12 height 12
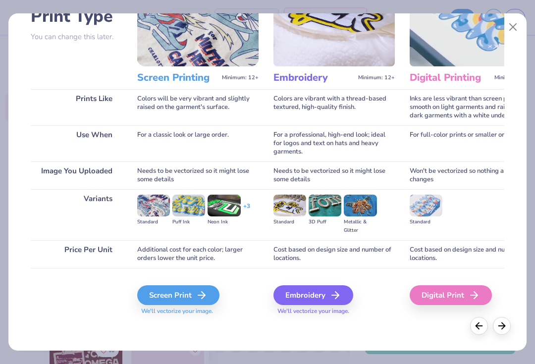
scroll to position [80, 0]
click at [172, 296] on div "Screen Print" at bounding box center [180, 295] width 82 height 20
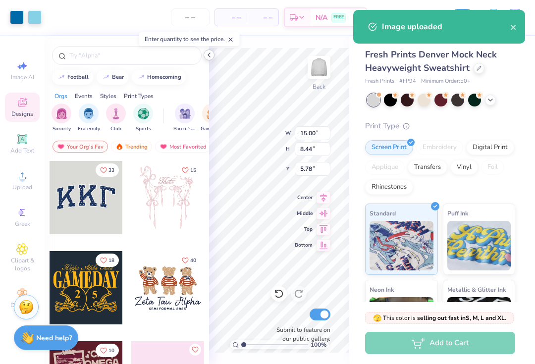
click at [212, 58] on icon at bounding box center [209, 55] width 8 height 8
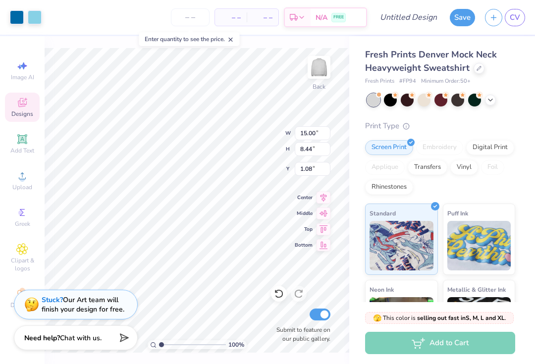
type input "1.08"
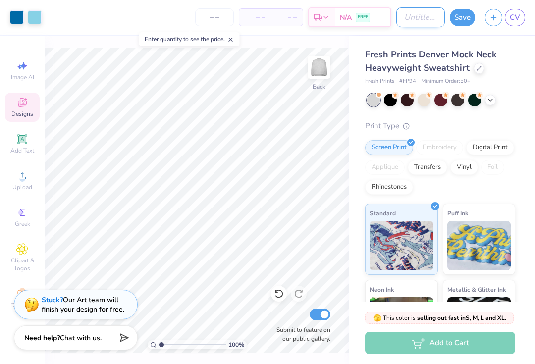
click at [418, 13] on input "Design Title" at bounding box center [420, 17] width 49 height 20
type input "Design 20206"
click at [464, 15] on button "Save" at bounding box center [462, 15] width 25 height 17
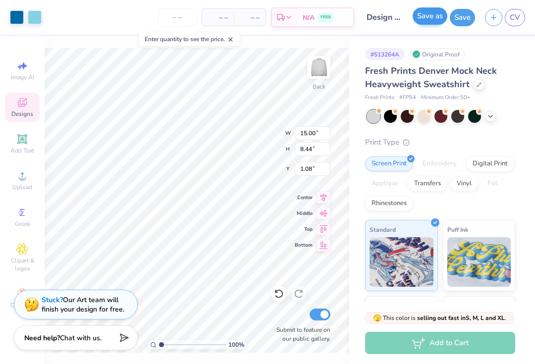
type input "1.28"
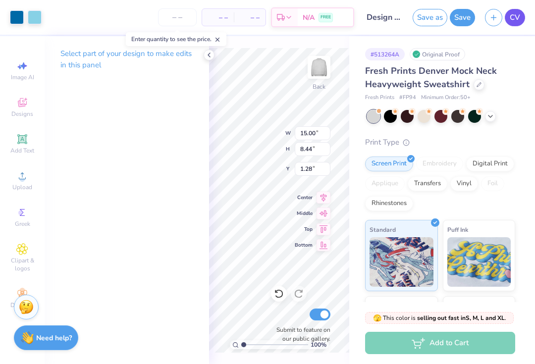
click at [509, 23] on link "CV" at bounding box center [515, 17] width 20 height 17
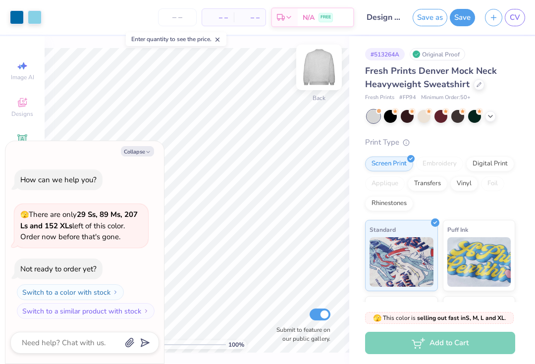
click at [318, 65] on img at bounding box center [319, 68] width 40 height 40
type textarea "x"
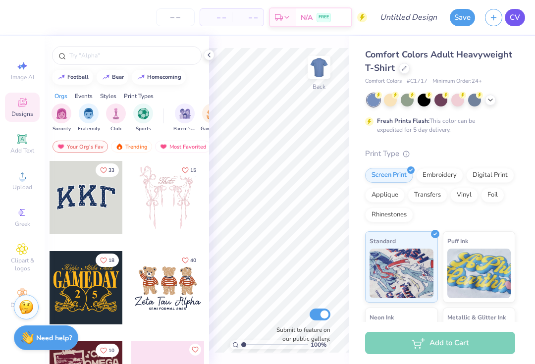
click at [511, 19] on span "CV" at bounding box center [514, 17] width 10 height 11
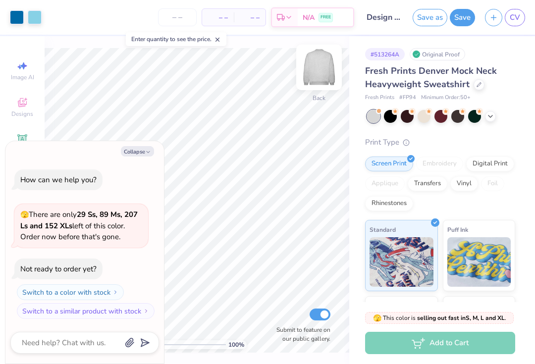
click at [318, 69] on img at bounding box center [319, 68] width 40 height 40
click at [137, 151] on button "Collapse" at bounding box center [137, 151] width 33 height 10
type textarea "x"
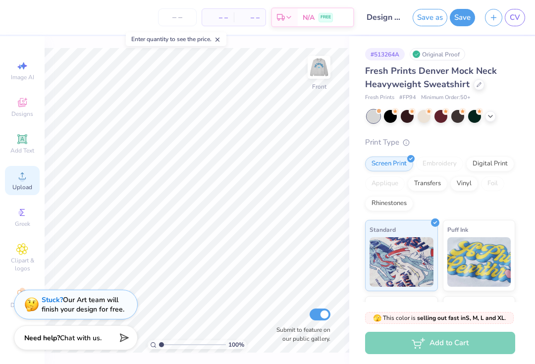
click at [27, 185] on div "Upload" at bounding box center [22, 180] width 35 height 29
click at [23, 187] on span "Upload" at bounding box center [22, 187] width 20 height 8
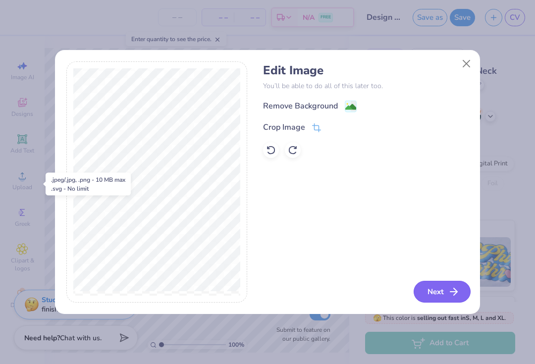
click at [461, 292] on button "Next" at bounding box center [441, 292] width 57 height 22
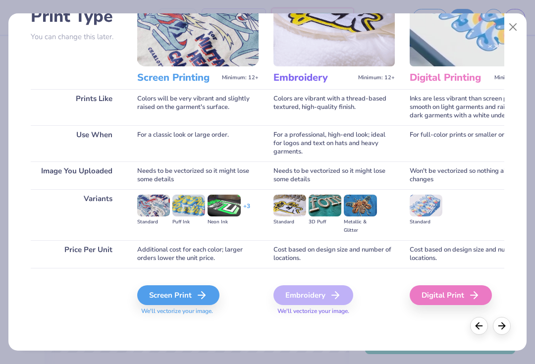
scroll to position [80, 0]
click at [197, 293] on div "Screen Print" at bounding box center [180, 295] width 82 height 20
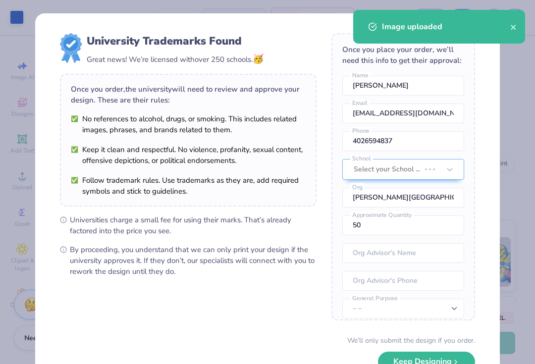
type input "2.24"
type input "2.23"
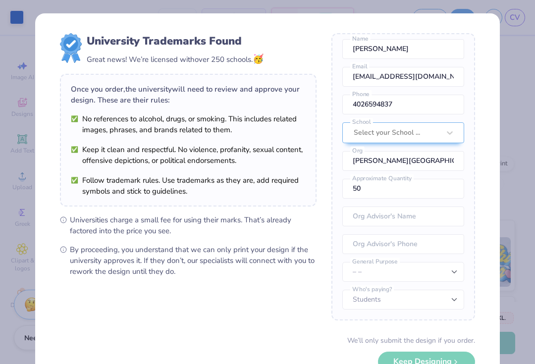
scroll to position [37, 0]
click at [450, 357] on div "We’ll only submit the design if you order. Keep Designing No Collegiate marks i…" at bounding box center [267, 366] width 415 height 62
click at [452, 361] on div "We’ll only submit the design if you order. Keep Designing No Collegiate marks i…" at bounding box center [267, 366] width 415 height 62
click at [439, 359] on div "We’ll only submit the design if you order. Keep Designing No Collegiate marks i…" at bounding box center [267, 366] width 415 height 62
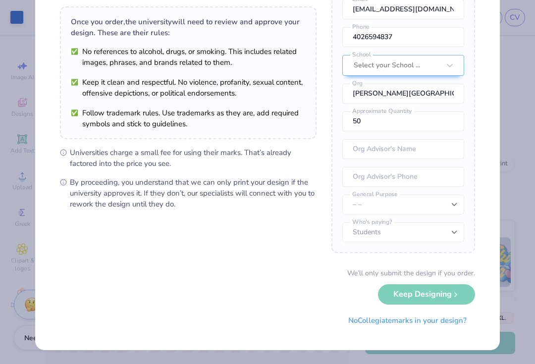
scroll to position [67, 0]
click at [434, 316] on button "No Collegiate marks in your design?" at bounding box center [407, 318] width 135 height 20
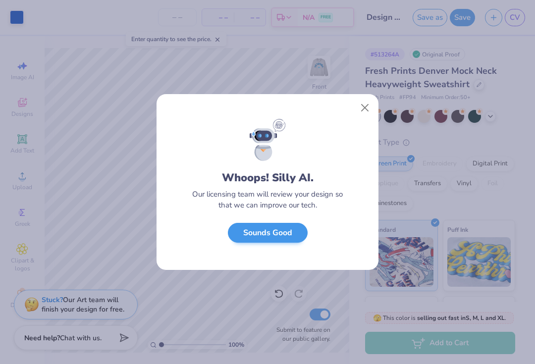
click at [293, 238] on button "Sounds Good" at bounding box center [268, 233] width 80 height 20
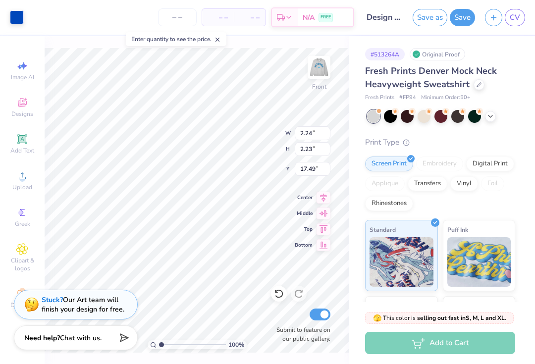
type input "1.07"
type input "3.18"
type input "3.16"
type input "3.00"
click at [461, 17] on button "Save" at bounding box center [462, 15] width 25 height 17
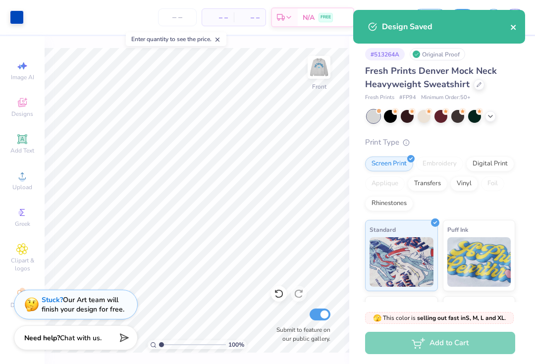
click at [515, 25] on icon "close" at bounding box center [512, 27] width 5 height 5
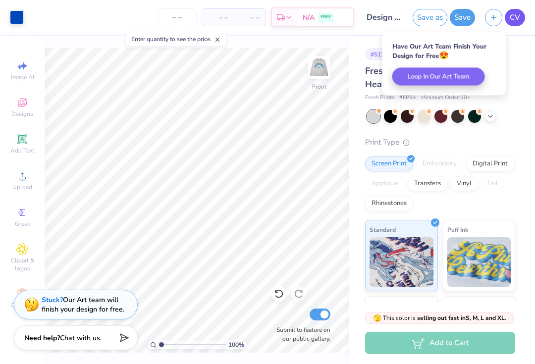
click at [516, 19] on span "CV" at bounding box center [514, 17] width 10 height 11
